Goal: Information Seeking & Learning: Learn about a topic

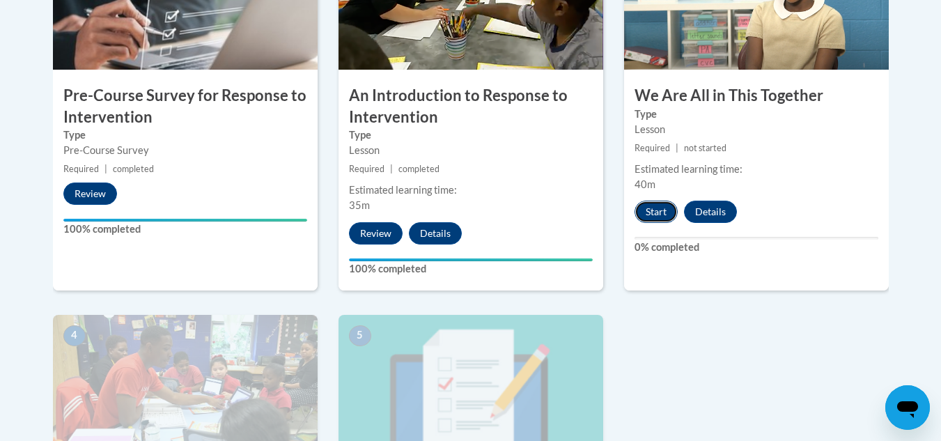
click at [664, 201] on button "Start" at bounding box center [655, 212] width 43 height 22
